Goal: Navigation & Orientation: Find specific page/section

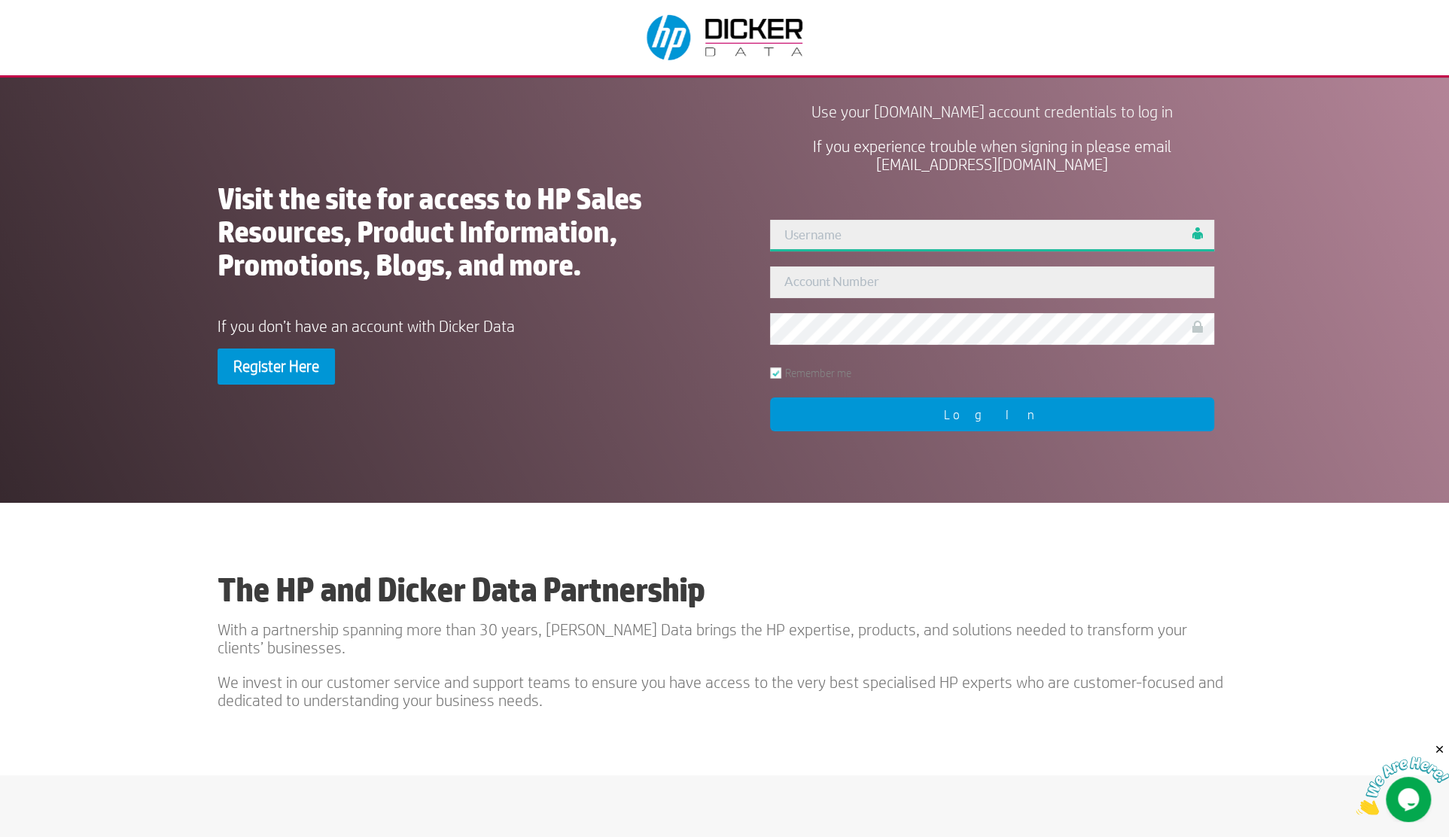
click at [815, 239] on input "text" at bounding box center [992, 236] width 445 height 32
type input "admin"
type input "207154"
click at [909, 412] on input "Log In" at bounding box center [992, 414] width 445 height 34
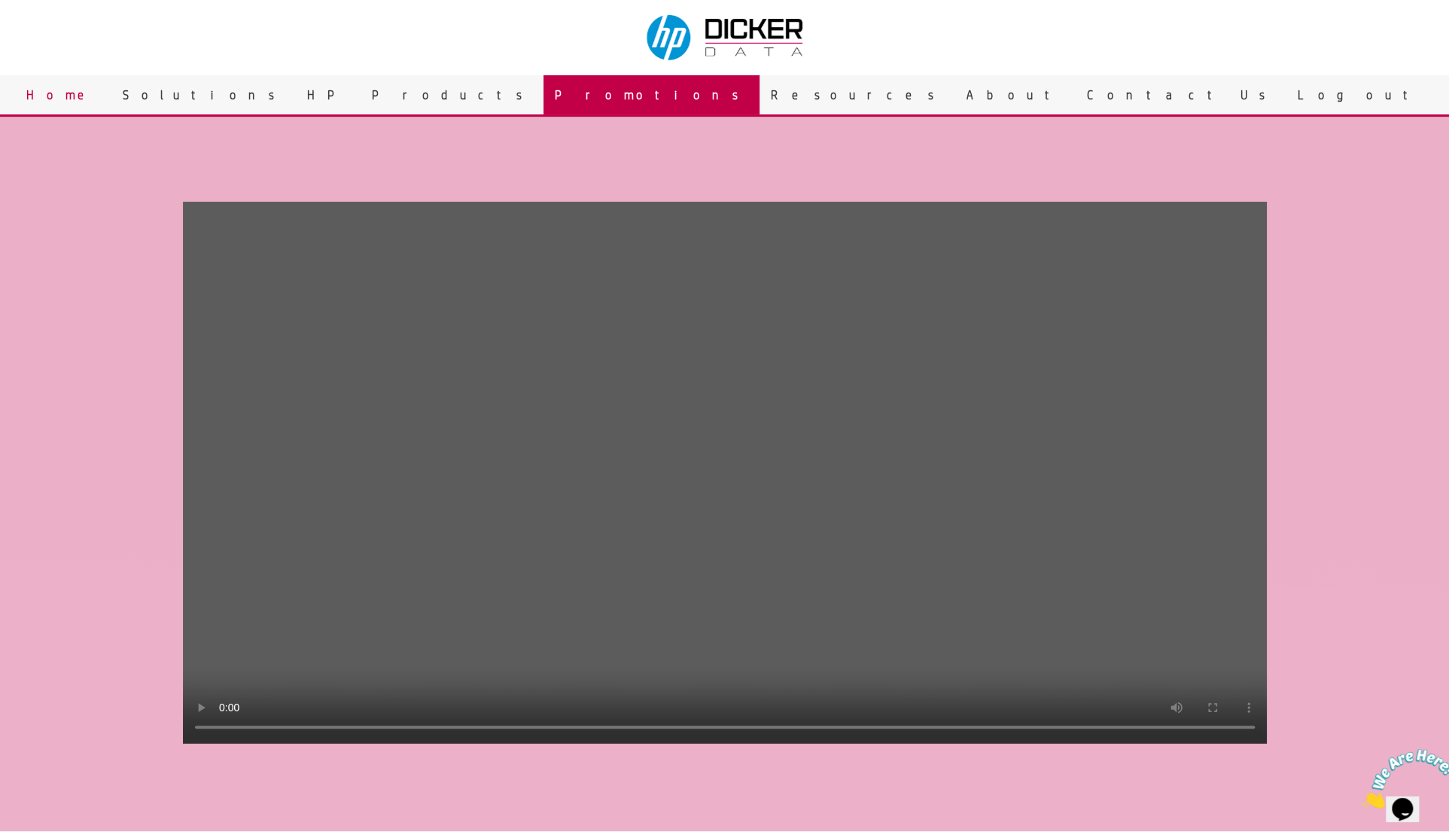
click at [686, 100] on link "Promotions" at bounding box center [652, 94] width 216 height 39
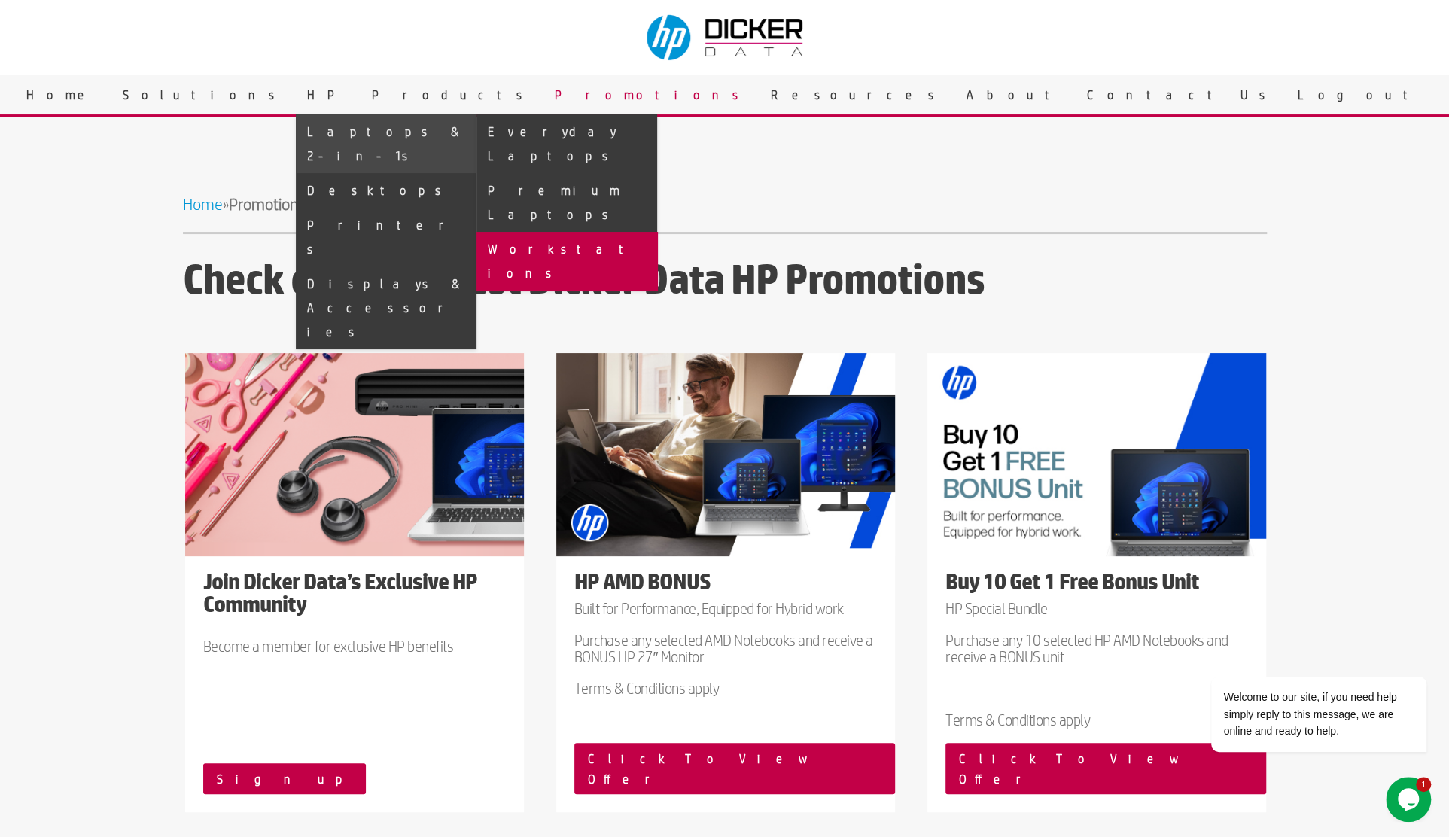
click at [657, 232] on link "Workstations" at bounding box center [567, 261] width 181 height 59
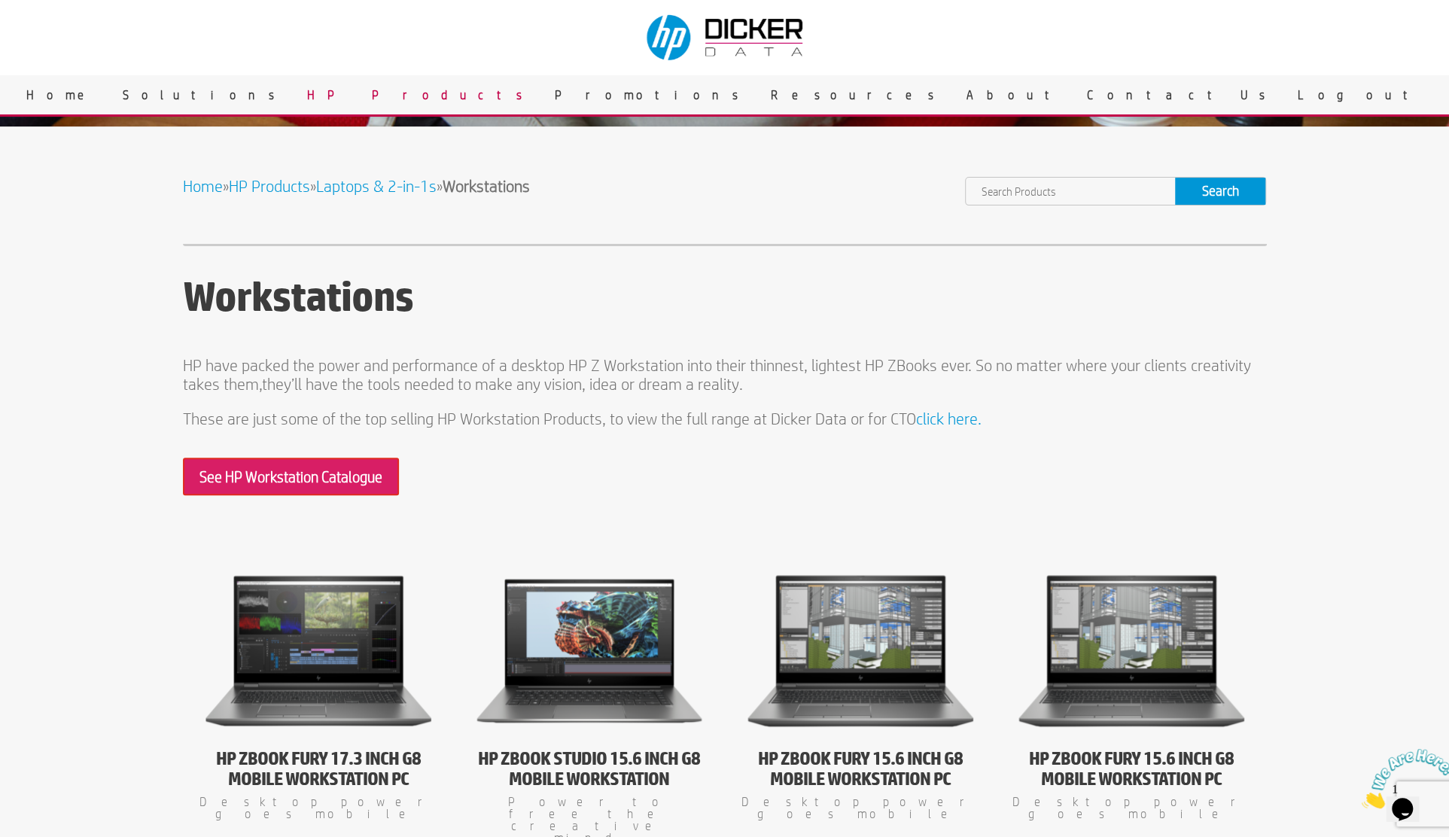
scroll to position [75, 0]
